Goal: Check status: Check status

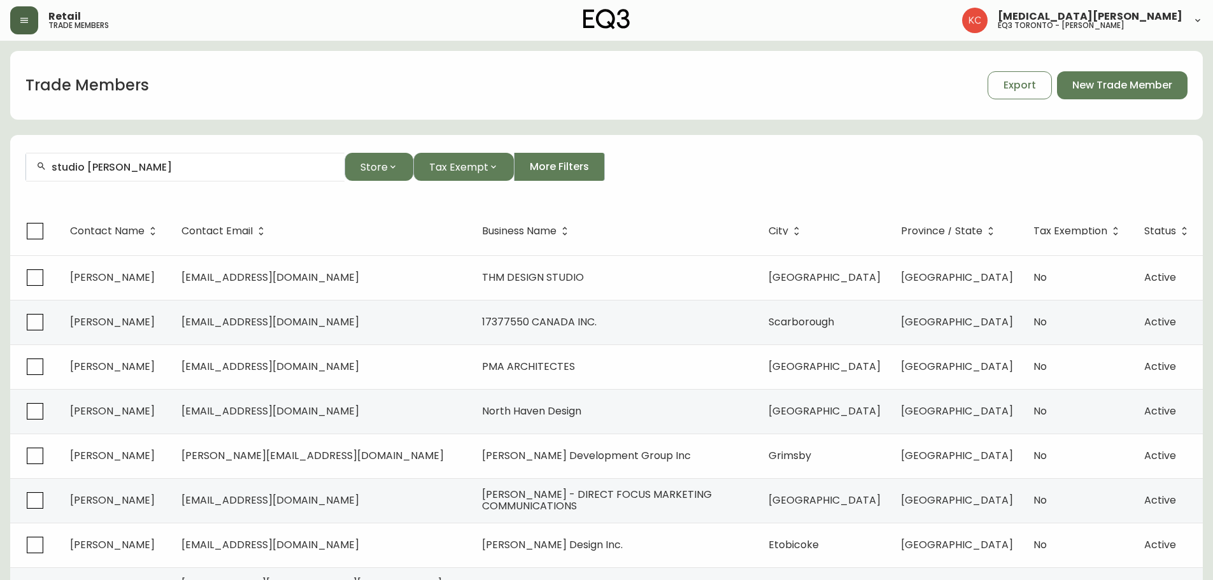
click at [20, 20] on icon "button" at bounding box center [24, 20] width 10 height 10
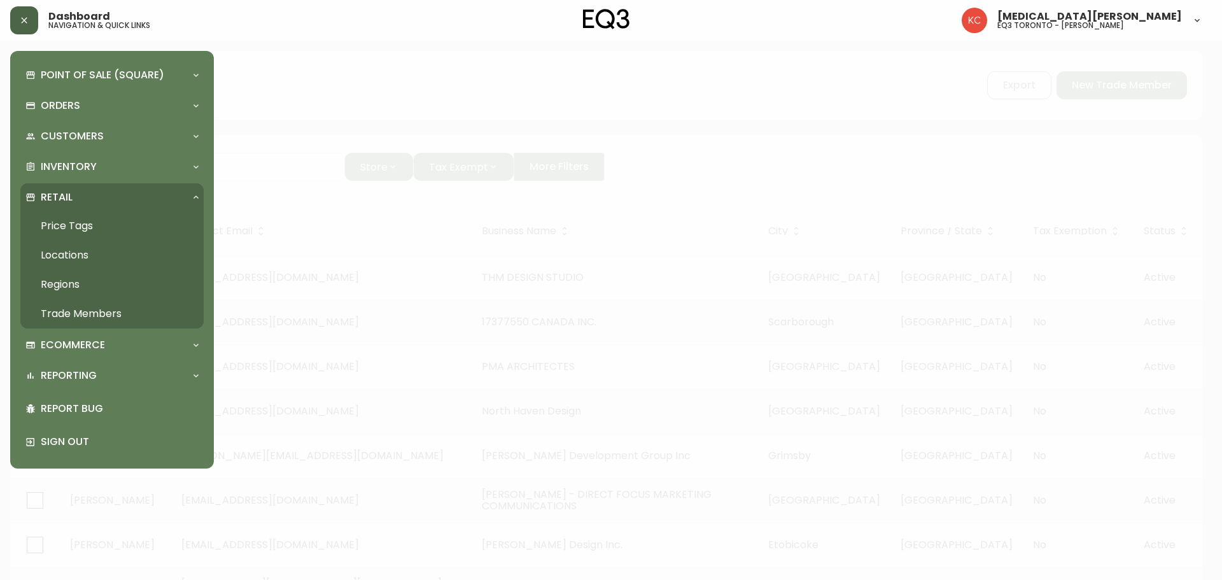
click at [91, 195] on div "Retail" at bounding box center [105, 197] width 160 height 14
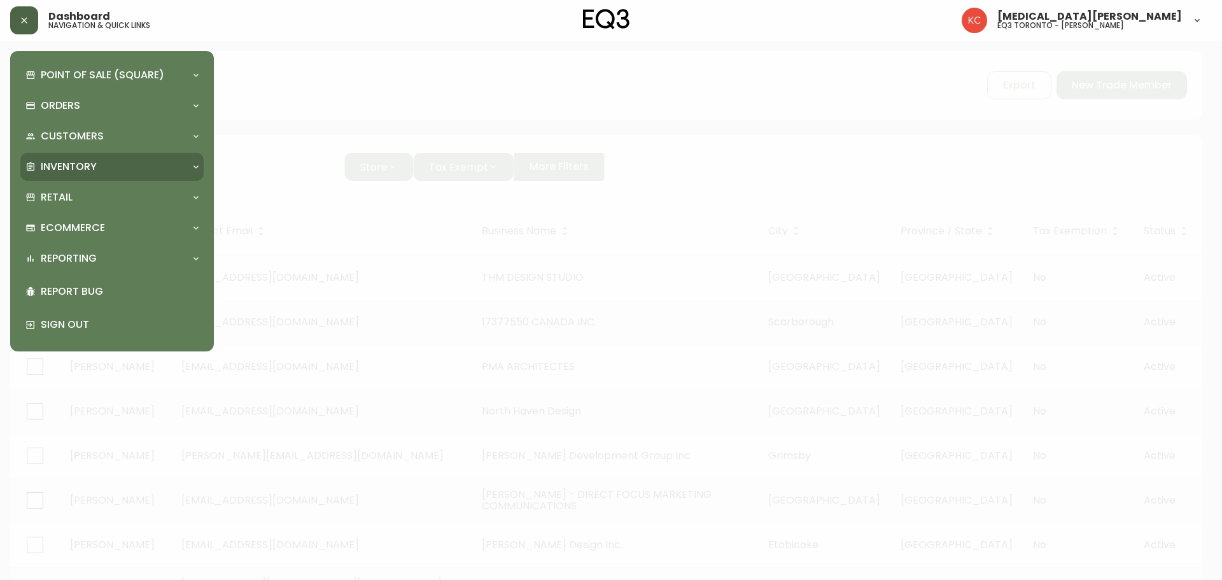
click at [80, 160] on p "Inventory" at bounding box center [69, 167] width 56 height 14
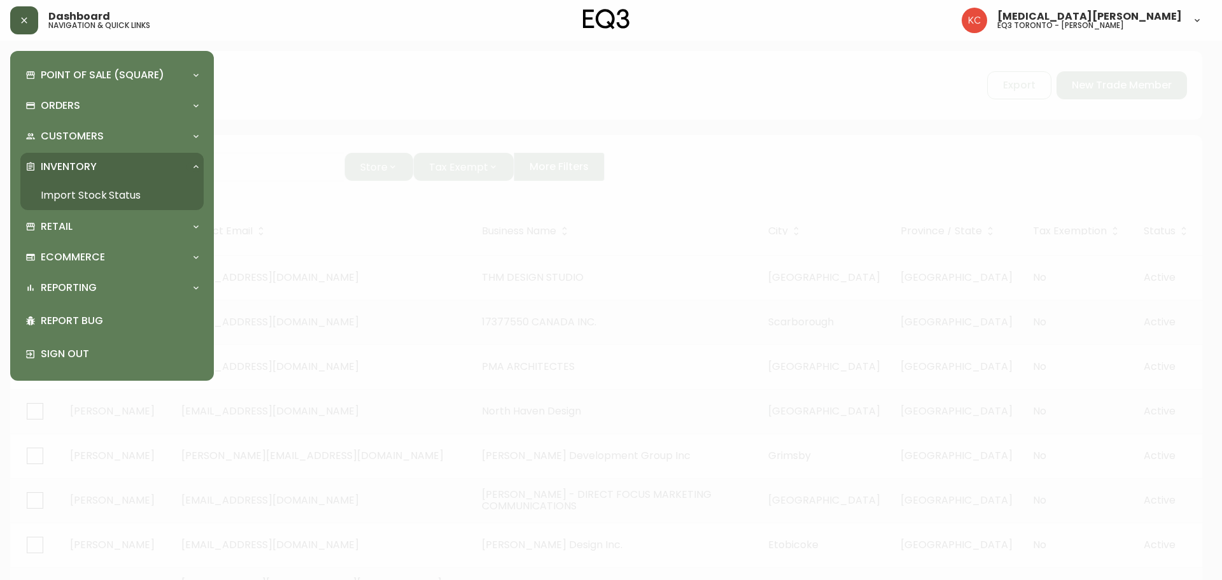
click at [84, 197] on link "Import Stock Status" at bounding box center [111, 195] width 183 height 29
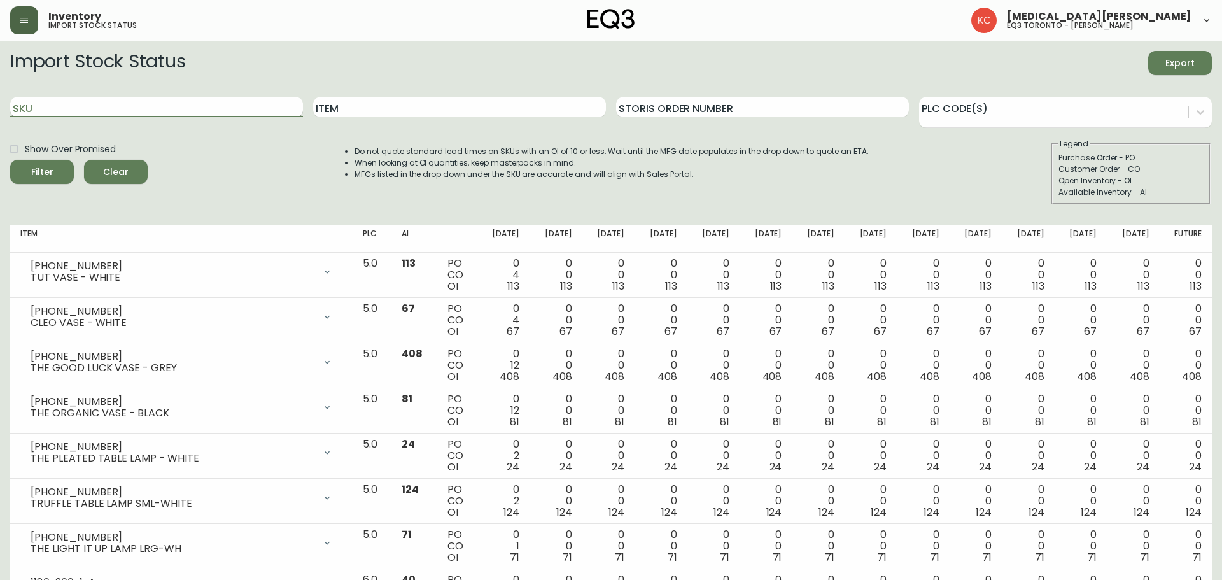
click at [171, 106] on input "SKU" at bounding box center [156, 107] width 293 height 20
paste input "[PHONE_NUMBER]"
type input "[PHONE_NUMBER]"
click at [10, 160] on button "Filter" at bounding box center [42, 172] width 64 height 24
